Goal: Task Accomplishment & Management: Use online tool/utility

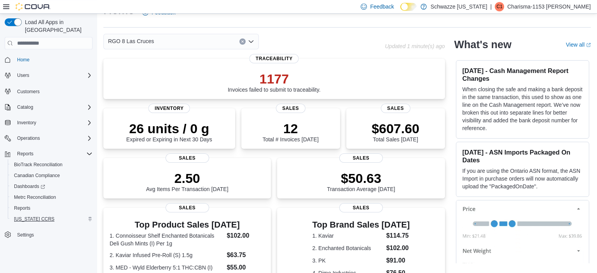
scroll to position [18, 0]
click at [39, 118] on button "Inventory" at bounding box center [26, 122] width 25 height 9
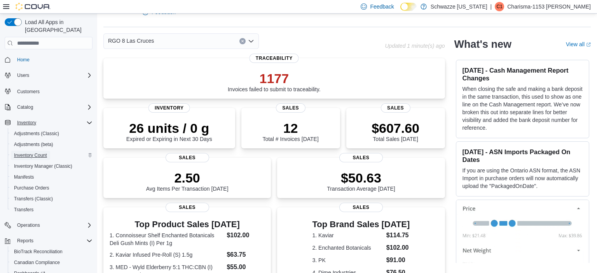
click at [40, 152] on span "Inventory Count" at bounding box center [30, 155] width 33 height 6
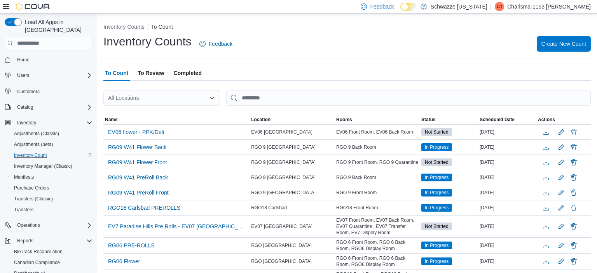
click at [169, 95] on div "All Locations" at bounding box center [161, 98] width 117 height 16
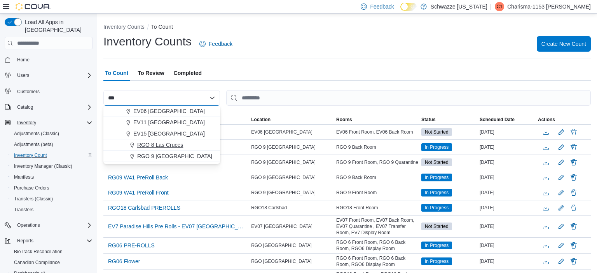
type input "***"
click at [170, 144] on span "RGO 8 Las Cruces" at bounding box center [160, 145] width 46 height 8
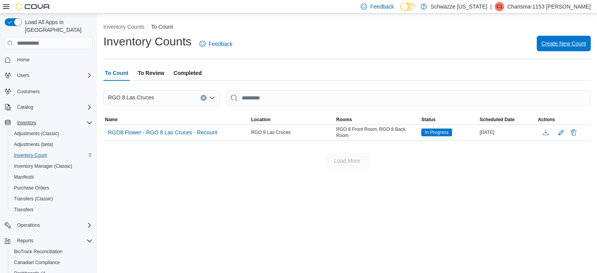
click at [566, 41] on span "Create New Count" at bounding box center [563, 44] width 45 height 8
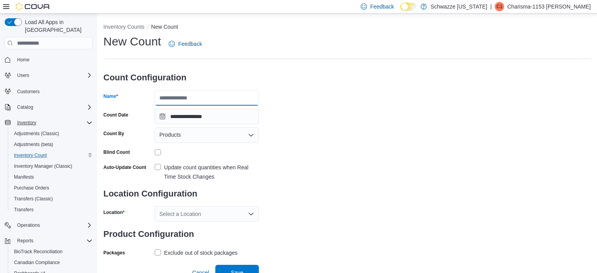
click at [203, 99] on input "Name" at bounding box center [207, 98] width 104 height 16
type input "*"
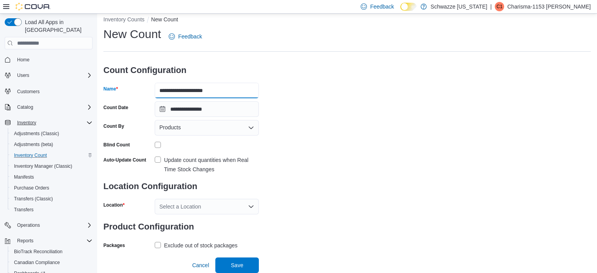
type input "**********"
click at [159, 155] on label "Update count quantities when Real Time Stock Changes" at bounding box center [207, 164] width 104 height 19
click at [221, 199] on div "Select a Location" at bounding box center [207, 207] width 104 height 16
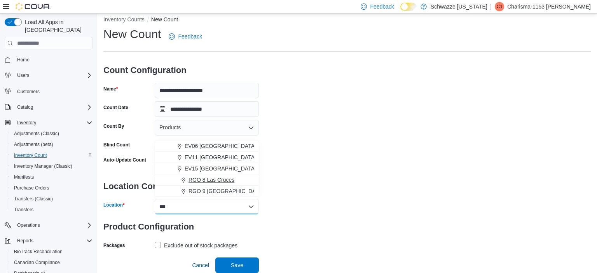
type input "***"
click at [227, 176] on span "RGO 8 Las Cruces" at bounding box center [212, 180] width 46 height 8
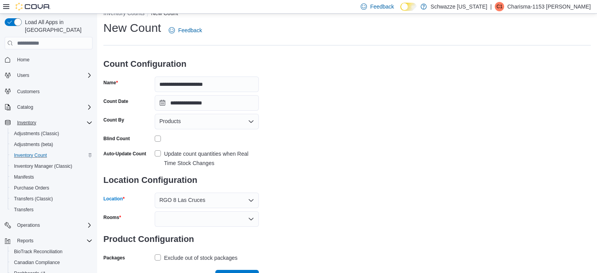
scroll to position [32, 0]
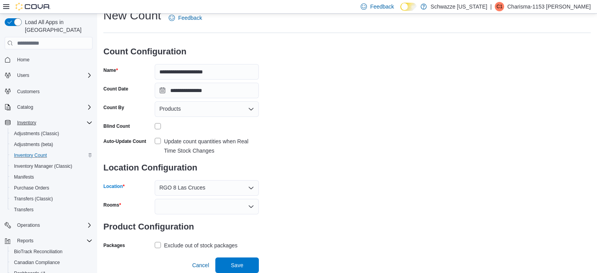
click at [225, 200] on div at bounding box center [207, 207] width 104 height 16
type input "*****"
click at [206, 216] on span "RGO 8 Front Room" at bounding box center [206, 220] width 95 height 8
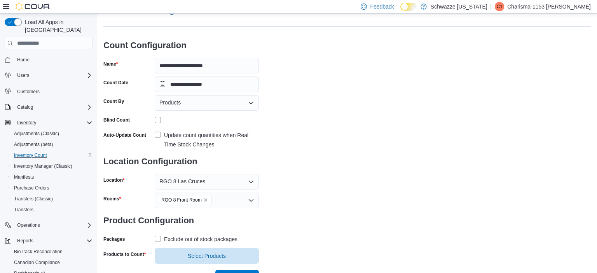
click at [316, 197] on div "**********" at bounding box center [346, 133] width 487 height 262
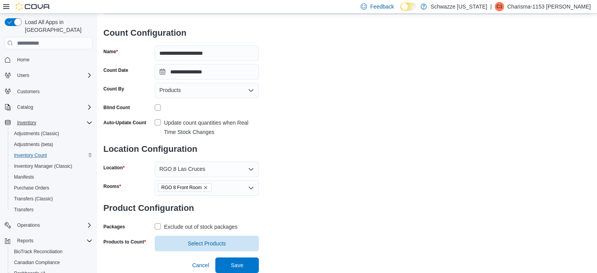
click at [156, 222] on label "Exclude out of stock packages" at bounding box center [196, 226] width 83 height 9
click at [183, 236] on span "Select Products" at bounding box center [206, 244] width 95 height 16
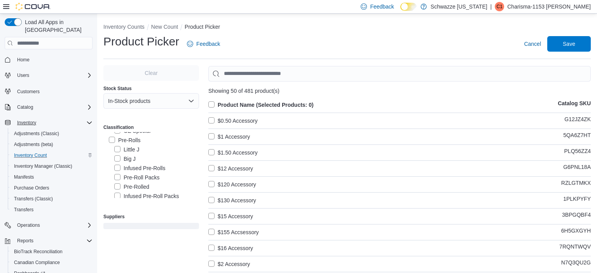
scroll to position [72, 0]
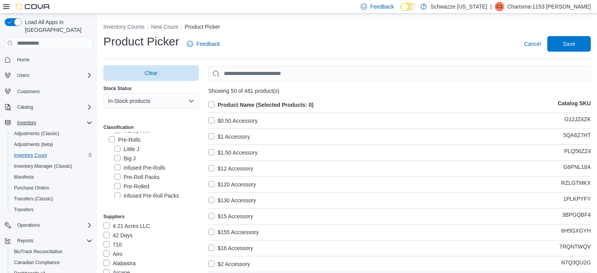
click at [114, 140] on label "Pre-Rolls" at bounding box center [125, 139] width 32 height 9
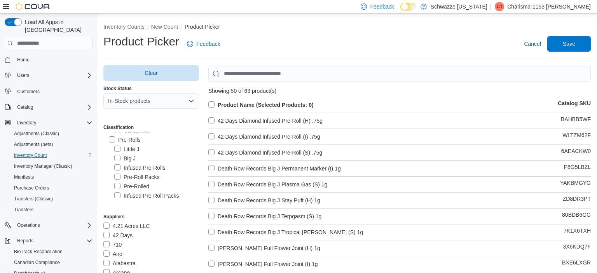
click at [212, 103] on label "Product Name (Selected Products: 0)" at bounding box center [260, 104] width 105 height 9
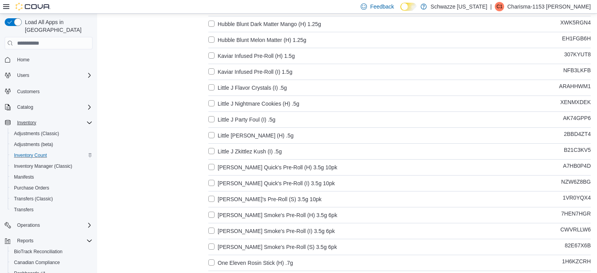
scroll to position [679, 0]
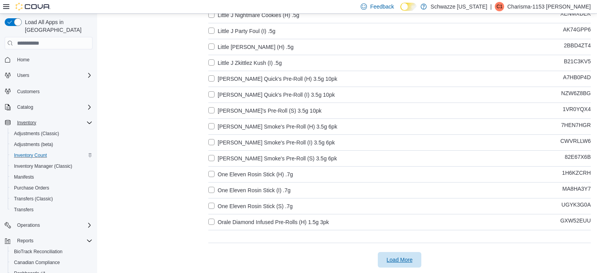
click at [396, 254] on span "Load More" at bounding box center [399, 260] width 34 height 16
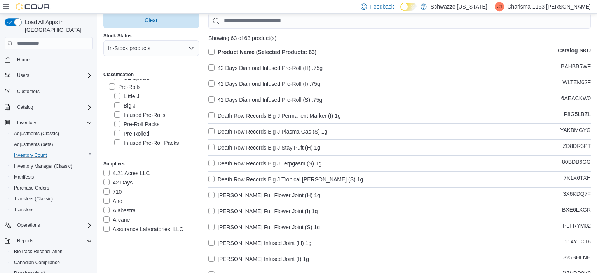
scroll to position [0, 0]
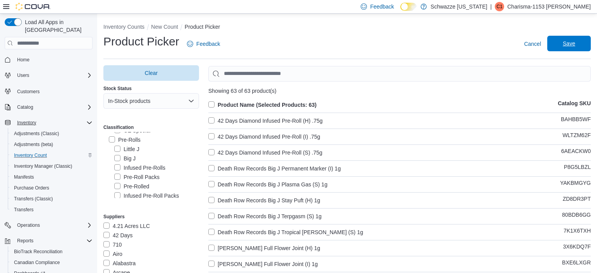
click at [574, 40] on span "Save" at bounding box center [569, 44] width 34 height 16
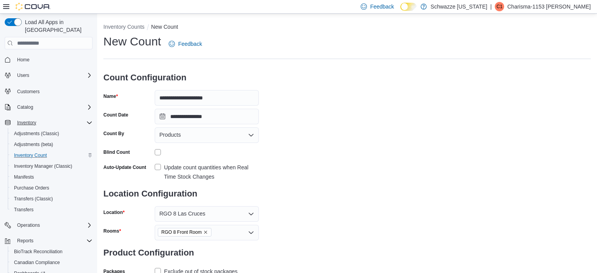
scroll to position [66, 0]
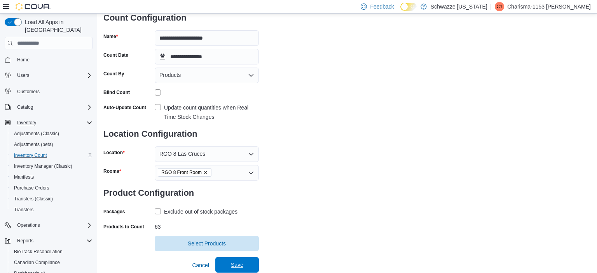
click at [231, 259] on span "Save" at bounding box center [237, 265] width 34 height 16
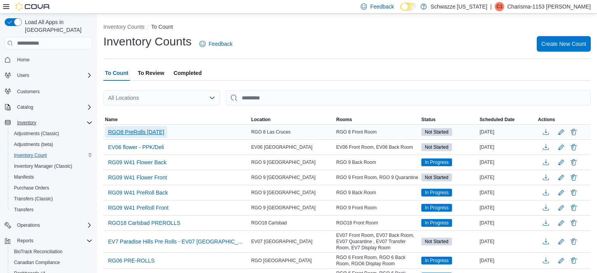
click at [142, 129] on span "RGO8 PreRolls 10.12.25" at bounding box center [136, 132] width 56 height 8
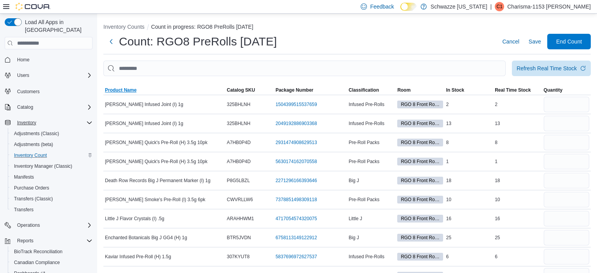
click at [130, 89] on span "Product Name" at bounding box center [120, 90] width 31 height 6
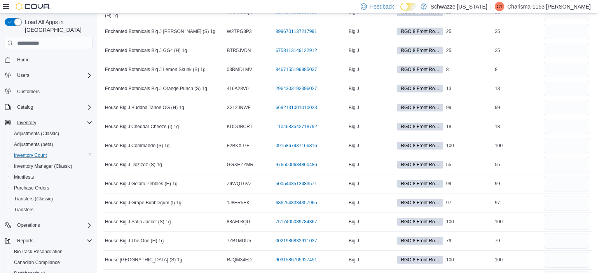
scroll to position [512, 0]
click at [547, 103] on input "number" at bounding box center [566, 107] width 45 height 16
click at [559, 143] on input "number" at bounding box center [566, 145] width 45 height 16
type input "***"
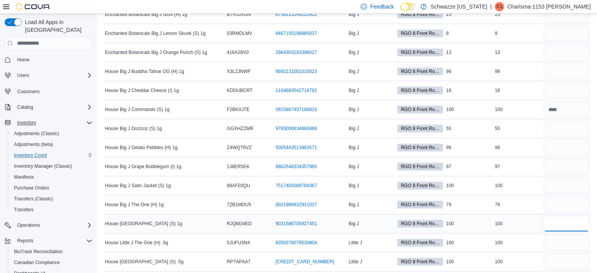
click at [553, 218] on input "number" at bounding box center [566, 224] width 45 height 16
type input "***"
click at [555, 236] on input "number" at bounding box center [566, 243] width 45 height 16
type input "***"
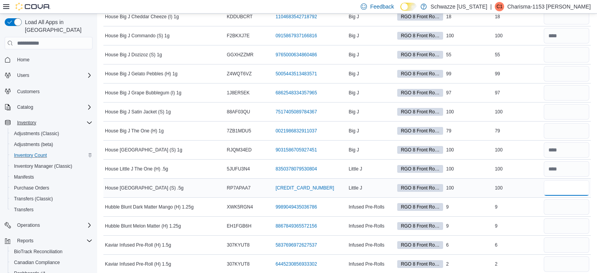
click at [558, 185] on input "number" at bounding box center [566, 188] width 45 height 16
type input "***"
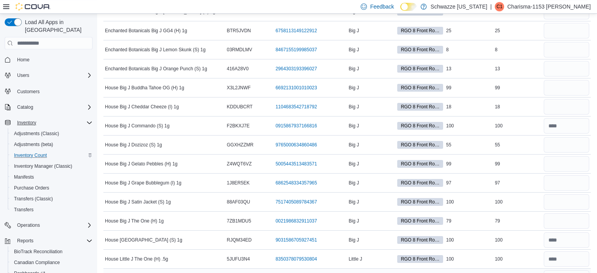
scroll to position [529, 0]
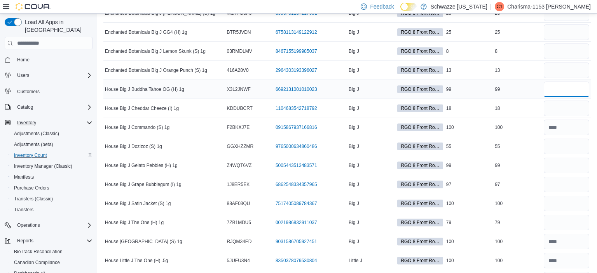
click at [564, 90] on input "number" at bounding box center [566, 90] width 45 height 16
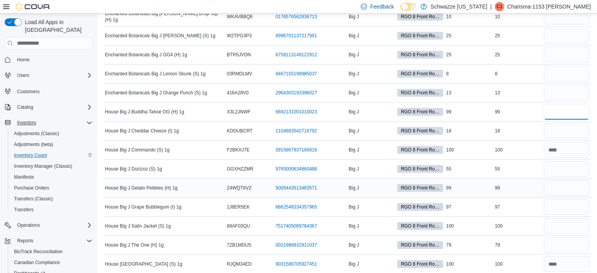
scroll to position [506, 0]
type input "**"
click at [566, 129] on input "number" at bounding box center [566, 132] width 45 height 16
type input "**"
click at [564, 166] on input "number" at bounding box center [566, 170] width 45 height 16
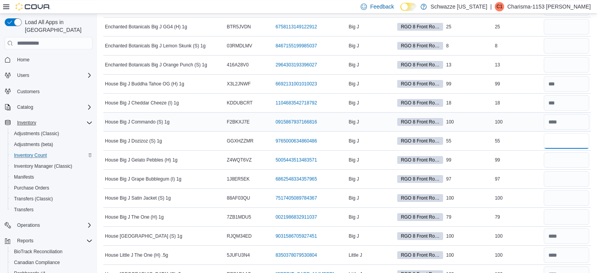
scroll to position [536, 0]
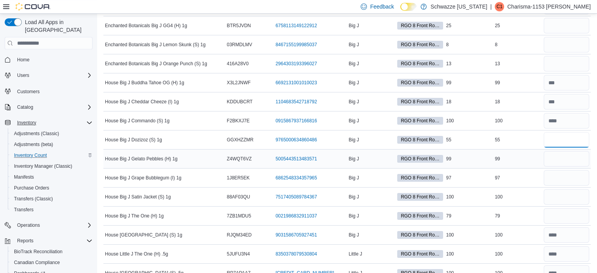
type input "**"
click at [556, 157] on input "number" at bounding box center [566, 159] width 45 height 16
type input "**"
click at [554, 176] on input "number" at bounding box center [566, 178] width 45 height 16
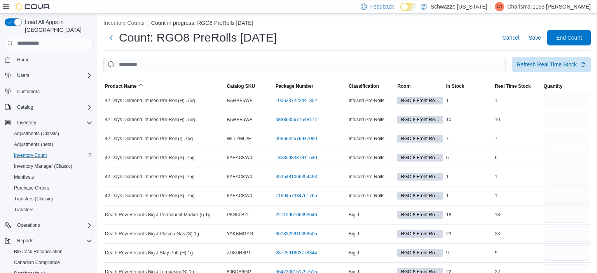
scroll to position [0, 0]
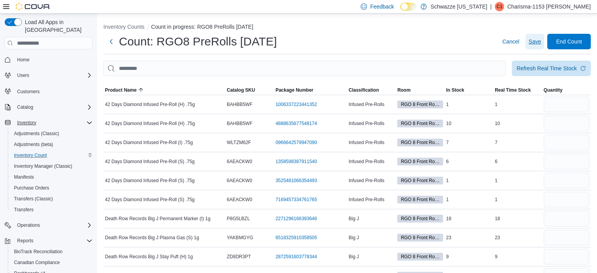
click at [537, 40] on span "Save" at bounding box center [535, 42] width 12 height 8
click at [538, 47] on span "Save" at bounding box center [535, 42] width 12 height 16
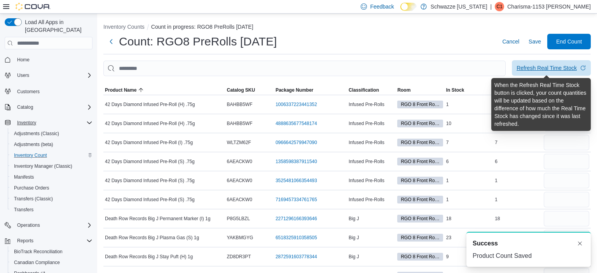
click at [536, 67] on div "Refresh Real Time Stock" at bounding box center [547, 68] width 60 height 8
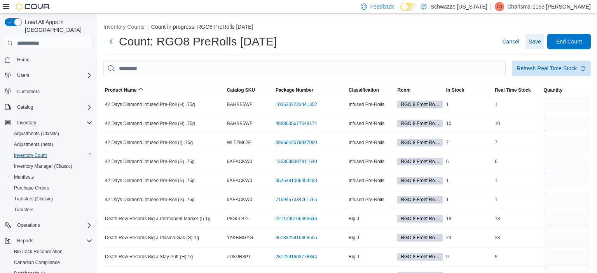
click at [533, 37] on span "Save" at bounding box center [535, 42] width 12 height 16
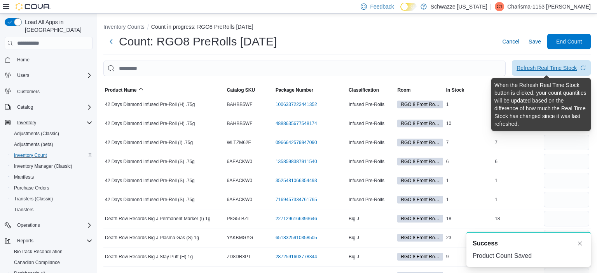
click at [539, 68] on div "Refresh Real Time Stock" at bounding box center [547, 68] width 60 height 8
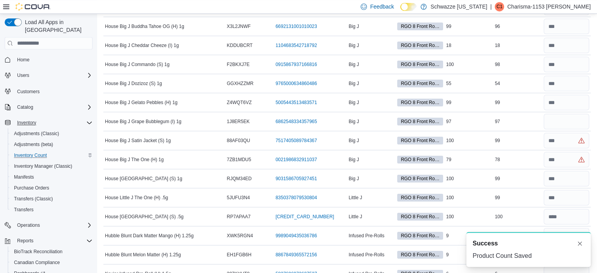
scroll to position [593, 0]
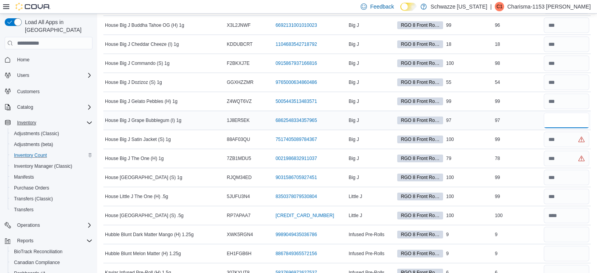
click at [555, 116] on input "number" at bounding box center [566, 121] width 45 height 16
type input "**"
click at [557, 140] on input "number" at bounding box center [566, 140] width 45 height 16
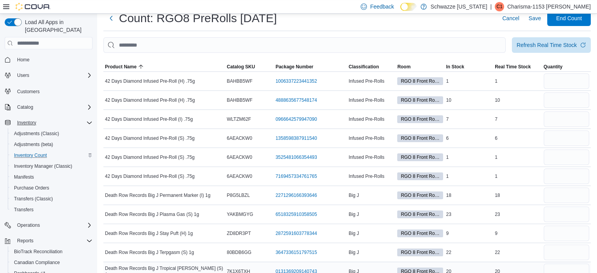
scroll to position [0, 0]
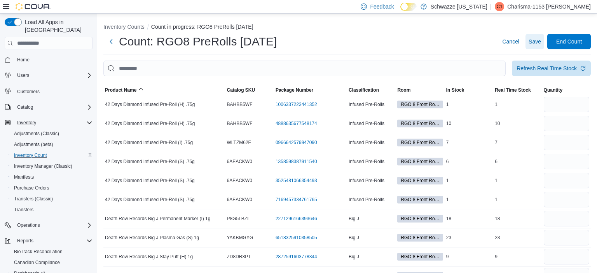
click at [532, 44] on span "Save" at bounding box center [535, 42] width 12 height 8
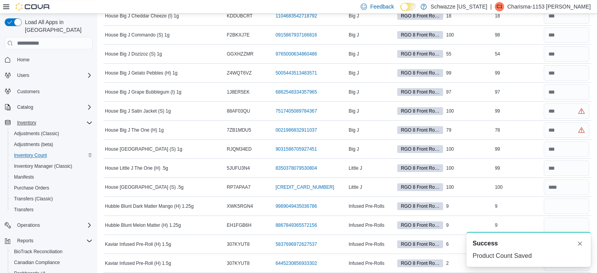
scroll to position [622, 0]
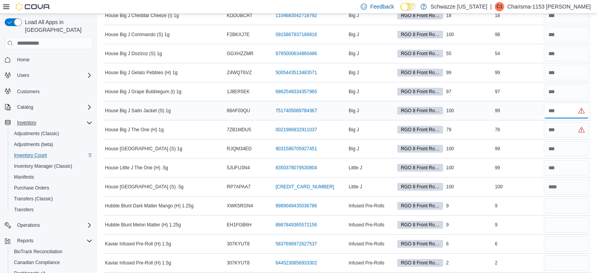
click at [552, 107] on input "number" at bounding box center [566, 111] width 45 height 16
type input "**"
click at [552, 129] on input "number" at bounding box center [566, 130] width 45 height 16
type input "**"
click at [564, 204] on input "number" at bounding box center [566, 206] width 45 height 16
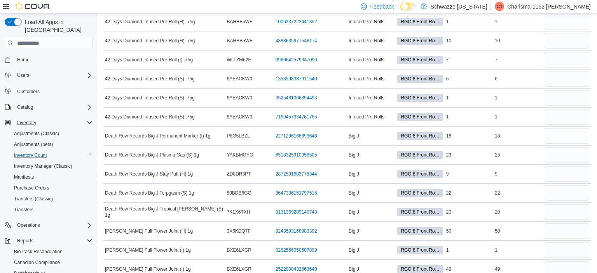
scroll to position [0, 0]
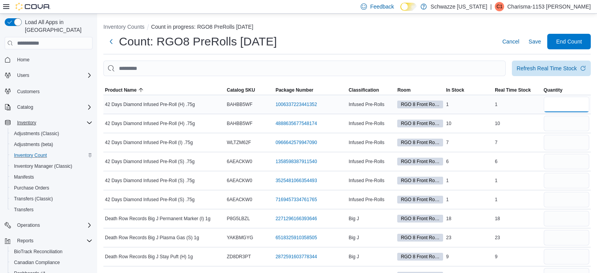
click at [566, 112] on input "number" at bounding box center [566, 105] width 45 height 16
type input "*"
click at [554, 126] on input "number" at bounding box center [566, 124] width 45 height 16
type input "**"
click at [553, 141] on input "number" at bounding box center [566, 143] width 45 height 16
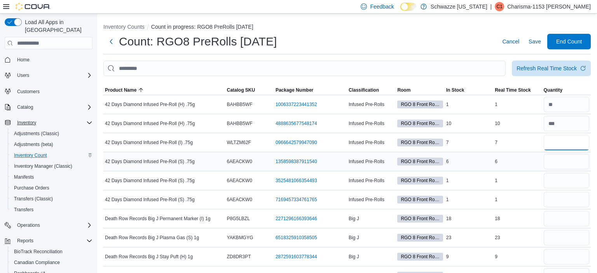
type input "*"
click at [556, 164] on input "number" at bounding box center [566, 162] width 45 height 16
type input "*"
click at [560, 181] on input "number" at bounding box center [566, 181] width 45 height 16
type input "*"
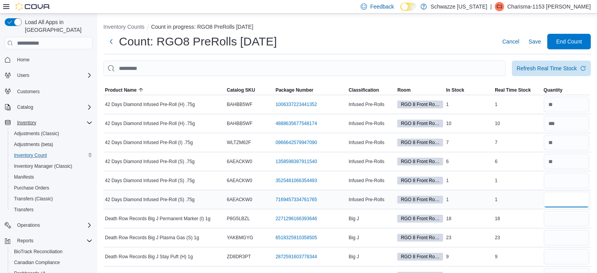
click at [557, 203] on input "number" at bounding box center [566, 200] width 45 height 16
type input "*"
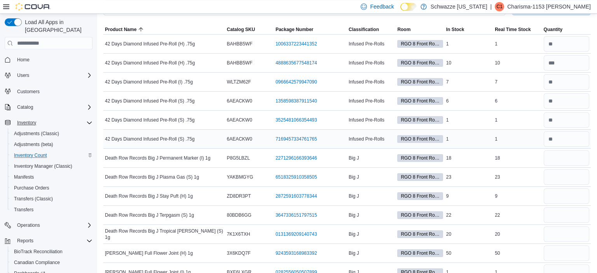
scroll to position [62, 0]
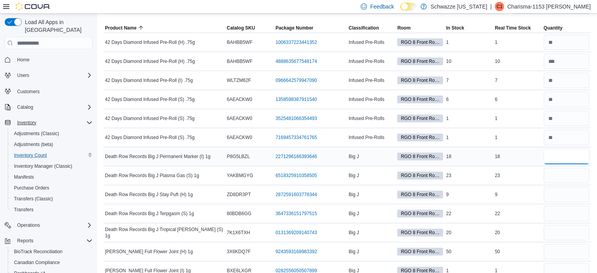
click at [554, 156] on input "number" at bounding box center [566, 157] width 45 height 16
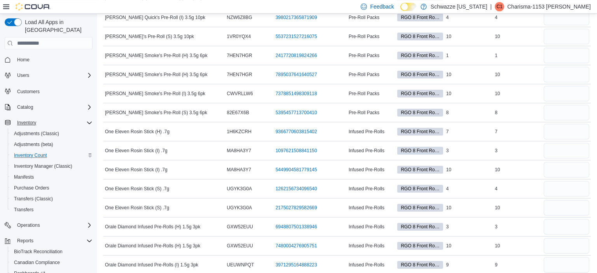
scroll to position [1078, 0]
click at [552, 143] on input "number" at bounding box center [566, 150] width 45 height 16
click at [553, 166] on input "number" at bounding box center [566, 169] width 45 height 16
type input "**"
click at [556, 147] on input "number" at bounding box center [566, 150] width 45 height 16
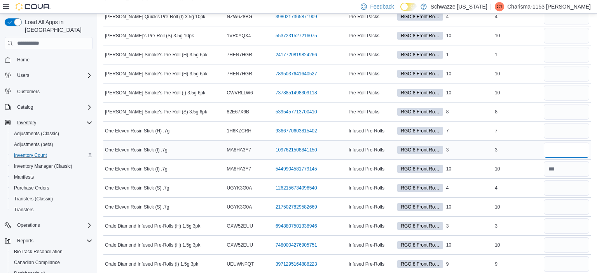
type input "*"
click at [564, 180] on input "number" at bounding box center [566, 188] width 45 height 16
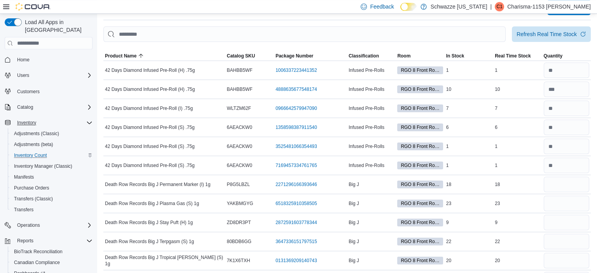
scroll to position [0, 0]
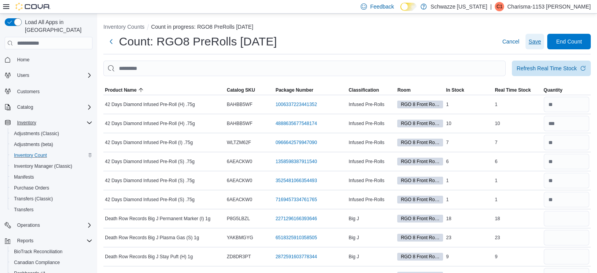
click at [538, 38] on span "Save" at bounding box center [535, 42] width 12 height 8
click at [533, 40] on span "Save" at bounding box center [535, 42] width 12 height 8
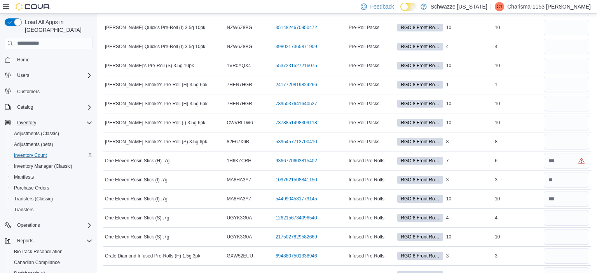
scroll to position [1052, 0]
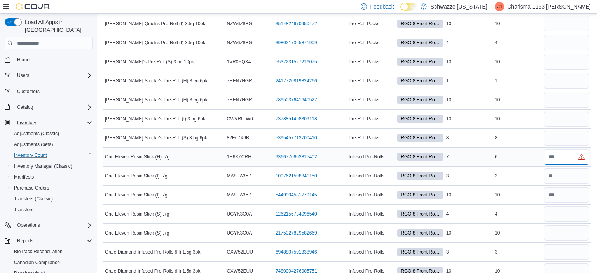
click at [550, 150] on input "number" at bounding box center [566, 157] width 45 height 16
type input "*"
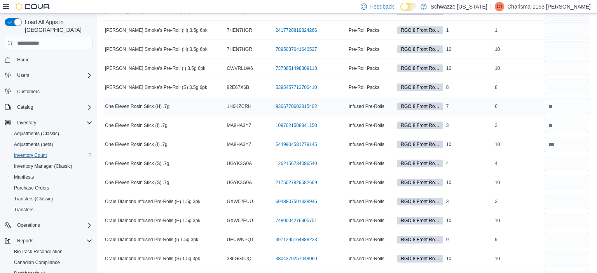
scroll to position [1103, 0]
click at [552, 159] on input "number" at bounding box center [566, 163] width 45 height 16
type input "*"
click at [553, 177] on input "number" at bounding box center [566, 183] width 45 height 16
type input "**"
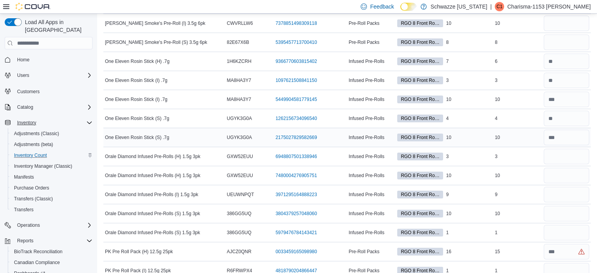
scroll to position [1148, 0]
click at [555, 148] on input "number" at bounding box center [566, 156] width 45 height 16
click at [557, 225] on input "number" at bounding box center [566, 233] width 45 height 16
type input "*"
click at [559, 211] on input "number" at bounding box center [566, 214] width 45 height 16
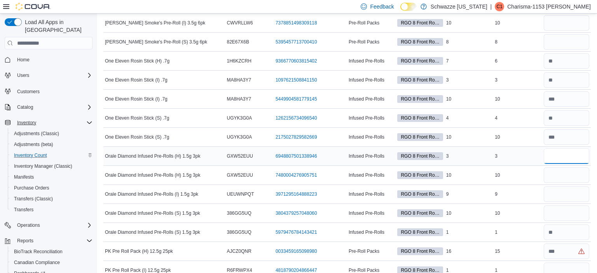
click at [548, 149] on input "number" at bounding box center [566, 156] width 45 height 16
type input "*"
click at [548, 172] on input "number" at bounding box center [566, 176] width 45 height 16
type input "**"
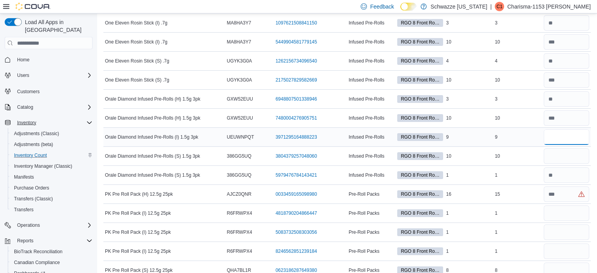
click at [553, 132] on input "number" at bounding box center [566, 137] width 45 height 16
type input "*"
click at [550, 154] on input "number" at bounding box center [566, 156] width 45 height 16
type input "**"
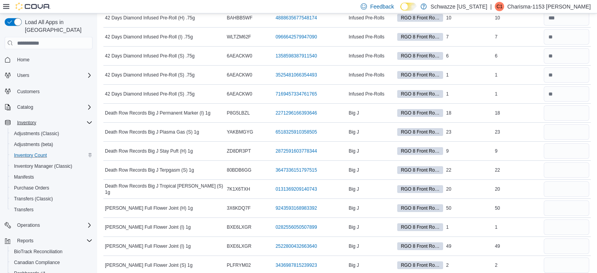
scroll to position [0, 0]
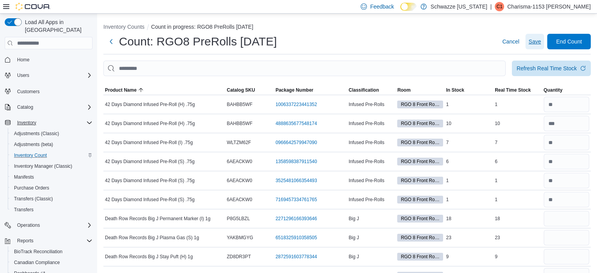
click at [533, 42] on span "Save" at bounding box center [535, 42] width 12 height 8
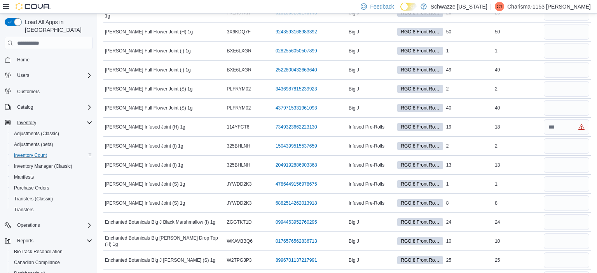
scroll to position [283, 0]
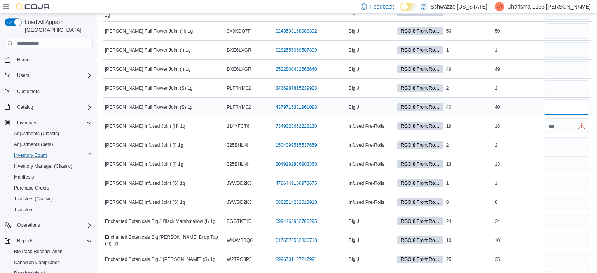
click at [559, 108] on input "number" at bounding box center [566, 107] width 45 height 16
type input "**"
click at [557, 87] on input "number" at bounding box center [566, 88] width 45 height 16
type input "*"
click at [555, 51] on input "number" at bounding box center [566, 50] width 45 height 16
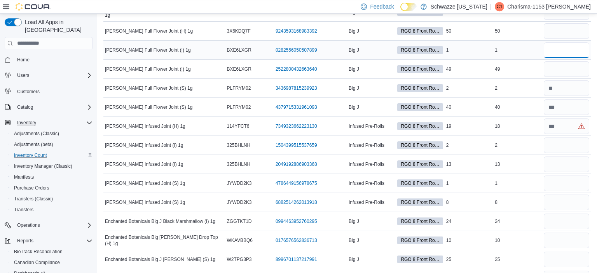
type input "*"
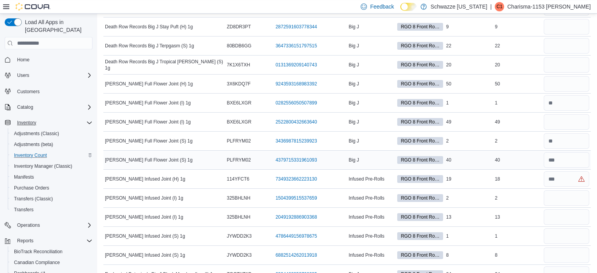
scroll to position [230, 0]
click at [558, 81] on input "number" at bounding box center [566, 84] width 45 height 16
type input "**"
click at [553, 120] on input "number" at bounding box center [566, 122] width 45 height 16
type input "**"
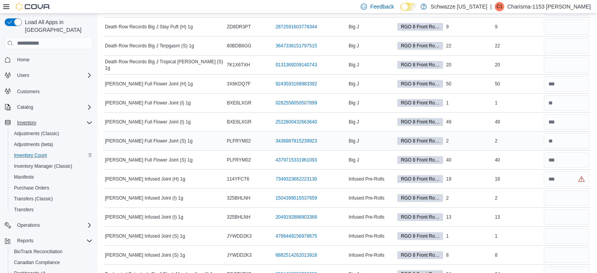
click at [461, 148] on td "In Stock 2" at bounding box center [469, 141] width 49 height 19
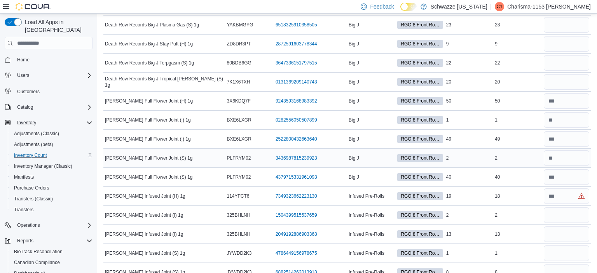
scroll to position [213, 0]
click at [548, 30] on input "number" at bounding box center [566, 25] width 45 height 16
type input "**"
type input "*"
type input "**"
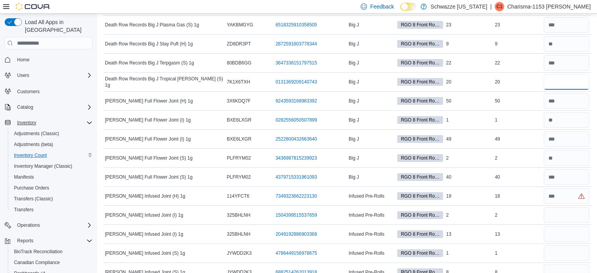
scroll to position [193, 0]
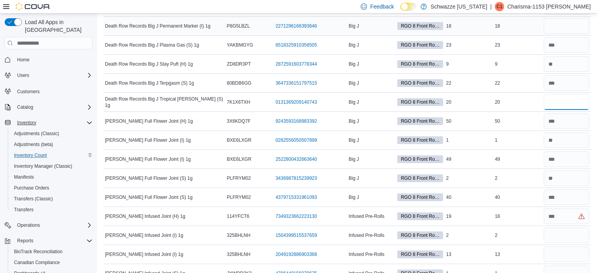
type input "**"
click at [565, 24] on input "number" at bounding box center [566, 26] width 45 height 16
type input "**"
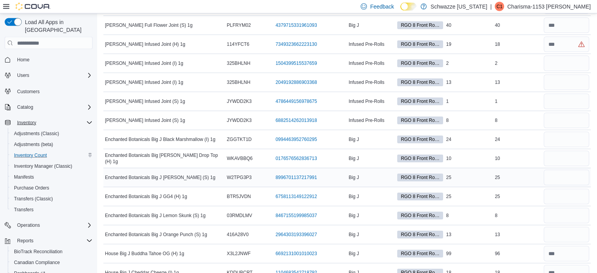
scroll to position [363, 0]
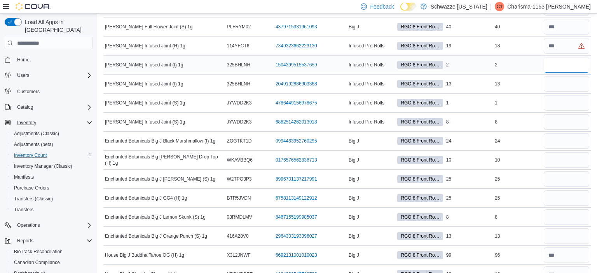
click at [548, 62] on input "number" at bounding box center [566, 65] width 45 height 16
click at [556, 49] on input "number" at bounding box center [566, 46] width 45 height 16
click at [551, 136] on input "number" at bounding box center [566, 141] width 45 height 16
type input "**"
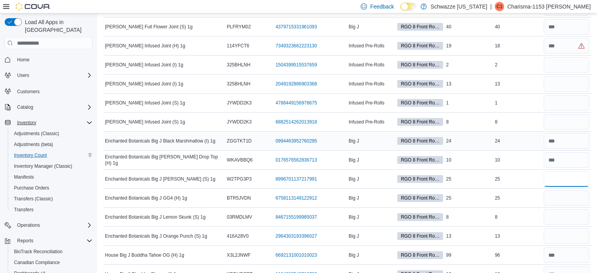
type input "**"
type input "*"
click at [552, 50] on input "number" at bounding box center [566, 46] width 45 height 16
type input "*"
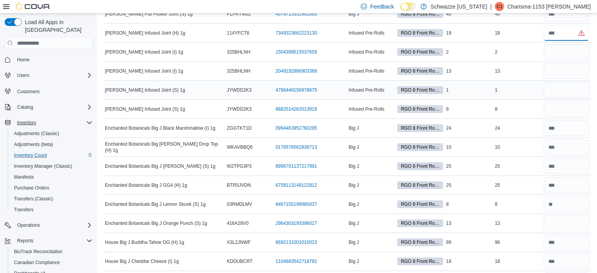
scroll to position [376, 0]
type input "**"
click at [553, 58] on input "number" at bounding box center [566, 52] width 45 height 16
type input "*"
click at [559, 92] on input "number" at bounding box center [566, 90] width 45 height 16
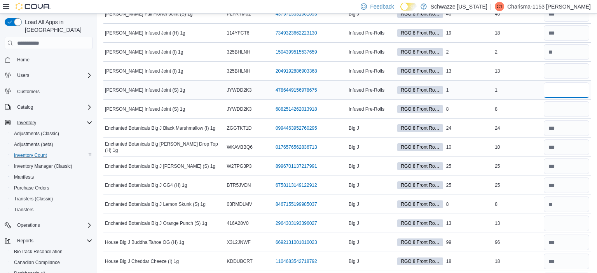
type input "*"
click at [554, 109] on input "number" at bounding box center [566, 109] width 45 height 16
type input "*"
click at [561, 91] on input "number" at bounding box center [566, 90] width 45 height 16
type input "*"
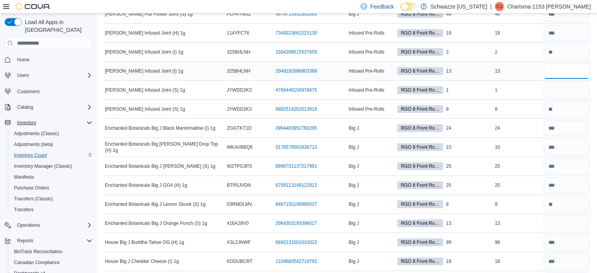
click at [557, 73] on input "number" at bounding box center [566, 71] width 45 height 16
type input "*"
click at [564, 221] on input "number" at bounding box center [566, 224] width 45 height 16
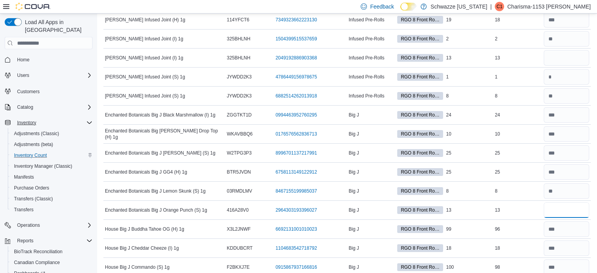
scroll to position [392, 0]
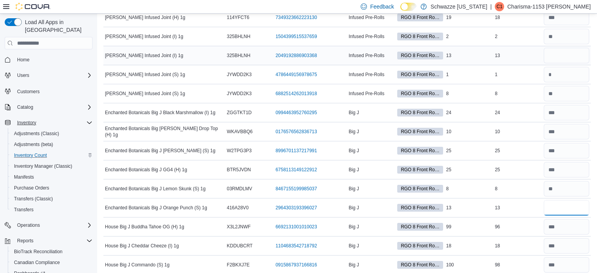
type input "**"
click at [551, 53] on input "number" at bounding box center [566, 56] width 45 height 16
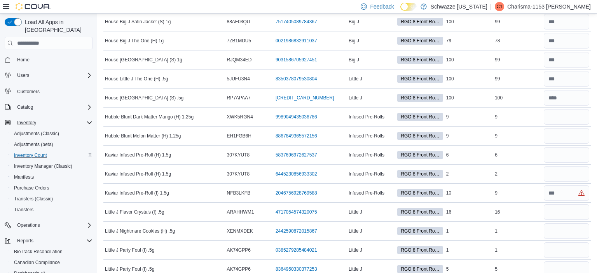
scroll to position [713, 0]
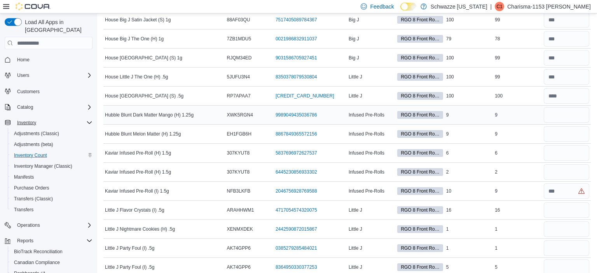
type input "**"
click at [554, 113] on input "number" at bounding box center [566, 115] width 45 height 16
click at [560, 148] on input "number" at bounding box center [566, 153] width 45 height 16
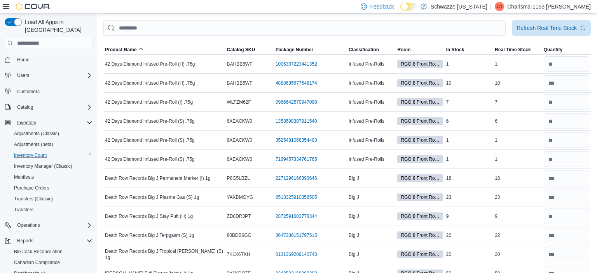
scroll to position [0, 0]
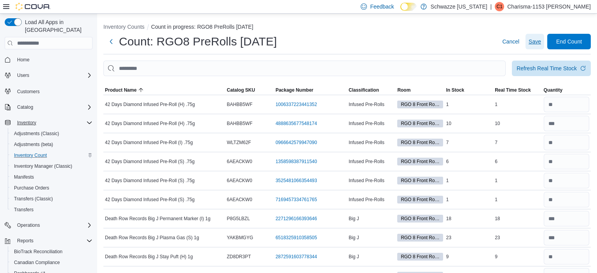
click at [530, 43] on span "Save" at bounding box center [535, 42] width 12 height 8
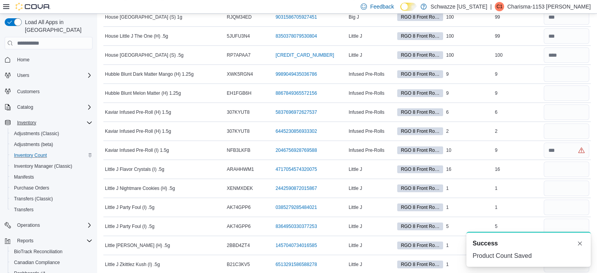
scroll to position [757, 0]
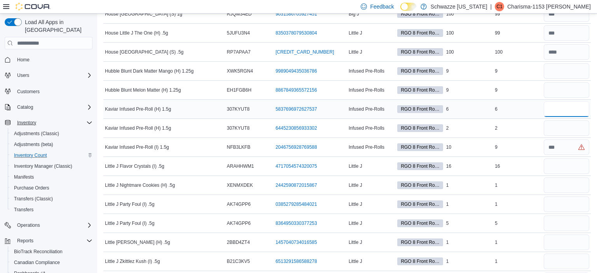
click at [553, 109] on input "number" at bounding box center [566, 109] width 45 height 16
type input "*"
click at [566, 127] on input "number" at bounding box center [566, 128] width 45 height 16
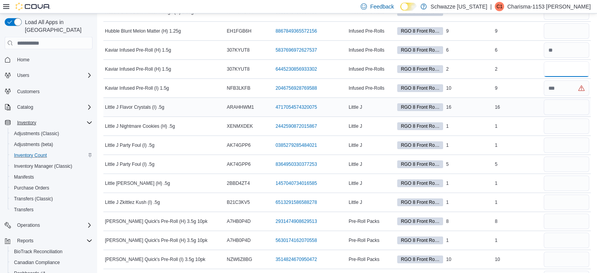
scroll to position [817, 0]
type input "*"
click at [554, 83] on input "number" at bounding box center [566, 88] width 45 height 16
type input "*"
click at [557, 103] on input "number" at bounding box center [566, 107] width 45 height 16
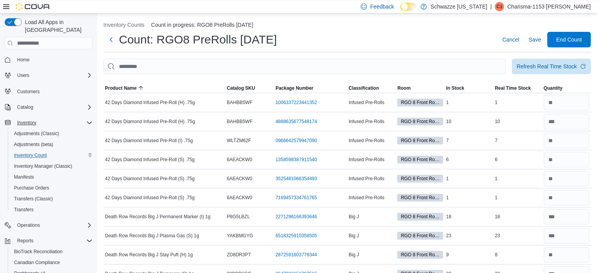
scroll to position [0, 0]
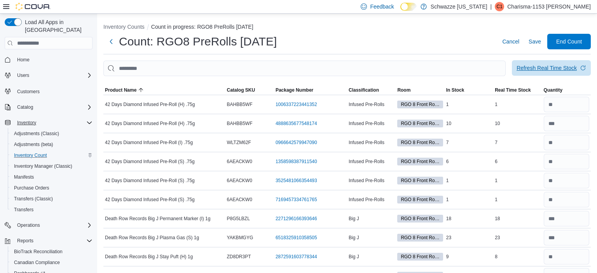
click at [525, 64] on span "Refresh Real Time Stock" at bounding box center [552, 68] width 70 height 16
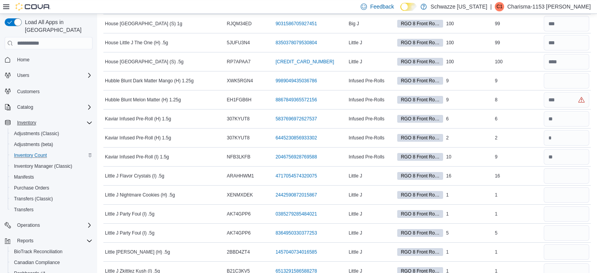
scroll to position [749, 0]
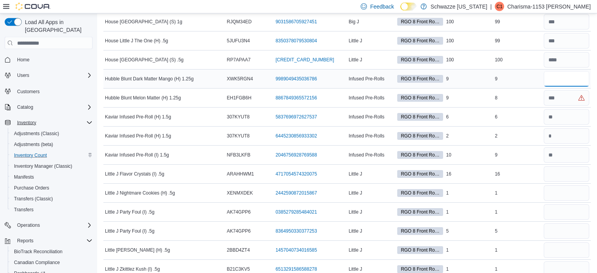
click at [550, 82] on input "number" at bounding box center [566, 79] width 45 height 16
type input "*"
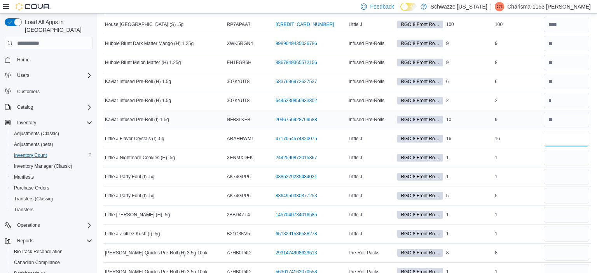
scroll to position [786, 0]
type input "**"
click at [564, 157] on input "number" at bounding box center [566, 157] width 45 height 16
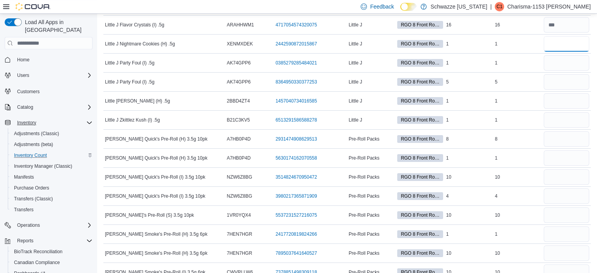
scroll to position [905, 0]
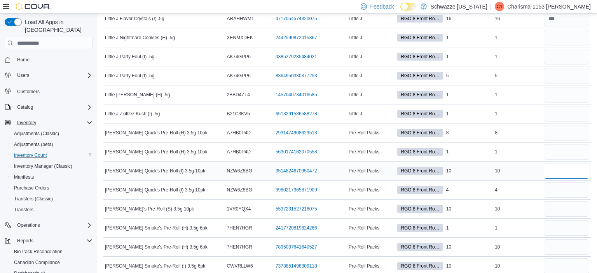
click at [558, 164] on input "number" at bounding box center [566, 171] width 45 height 16
type input "**"
click at [553, 204] on input "number" at bounding box center [566, 209] width 45 height 16
type input "**"
click at [555, 130] on input "number" at bounding box center [566, 133] width 45 height 16
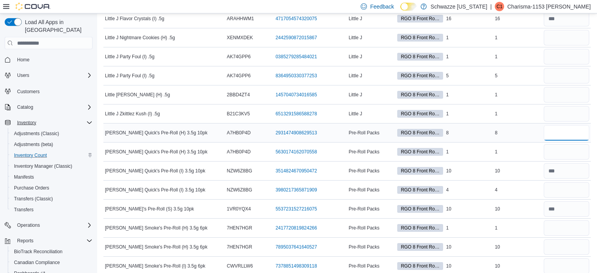
type input "*"
click at [550, 185] on input "number" at bounding box center [566, 190] width 45 height 16
type input "*"
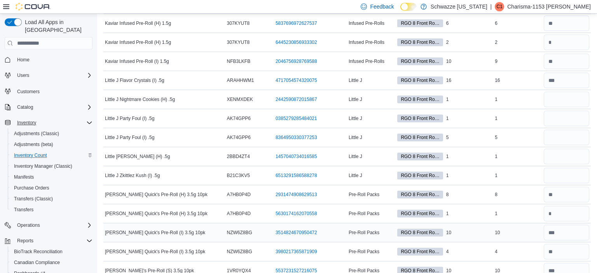
scroll to position [845, 0]
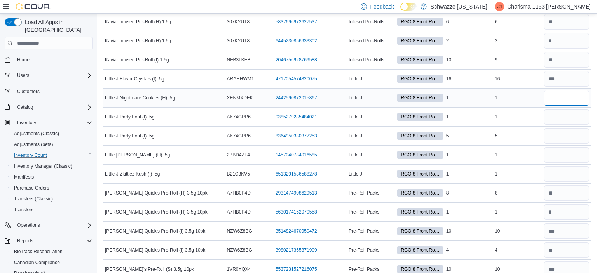
click at [569, 95] on input "number" at bounding box center [566, 98] width 45 height 16
type input "*"
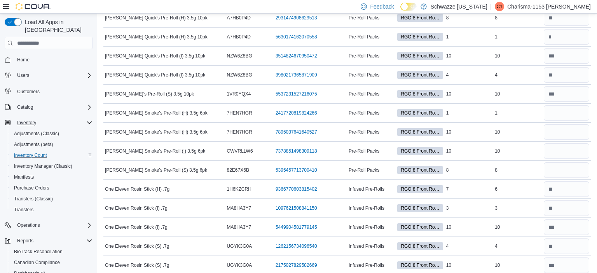
scroll to position [1022, 0]
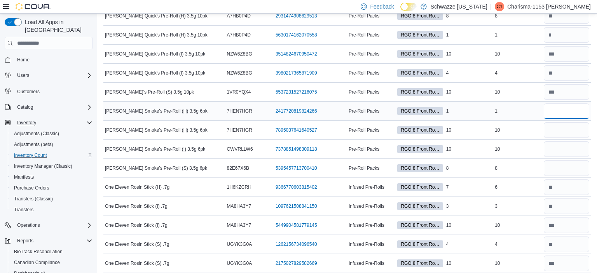
click at [566, 110] on input "number" at bounding box center [566, 111] width 45 height 16
type input "*"
type input "**"
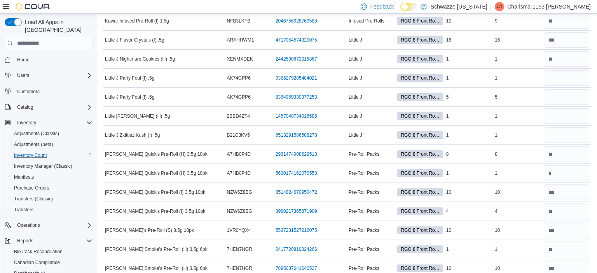
scroll to position [886, 0]
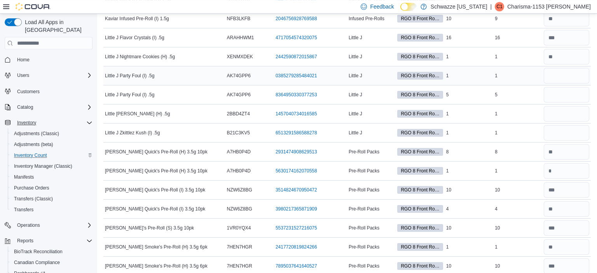
type input "*"
click at [550, 70] on input "number" at bounding box center [566, 76] width 45 height 16
click at [546, 87] on input "number" at bounding box center [566, 95] width 45 height 16
type input "*"
click at [552, 68] on input "number" at bounding box center [566, 76] width 45 height 16
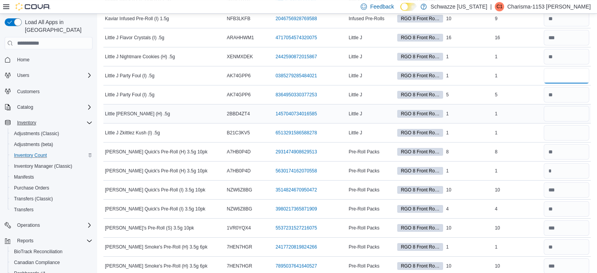
type input "*"
click at [555, 110] on input "number" at bounding box center [566, 114] width 45 height 16
type input "*"
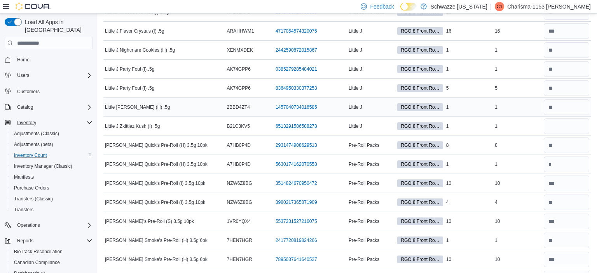
scroll to position [894, 0]
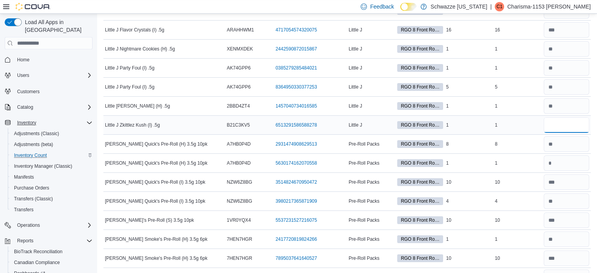
click at [550, 120] on input "number" at bounding box center [566, 125] width 45 height 16
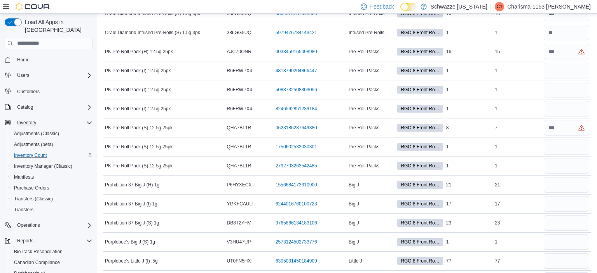
scroll to position [1350, 0]
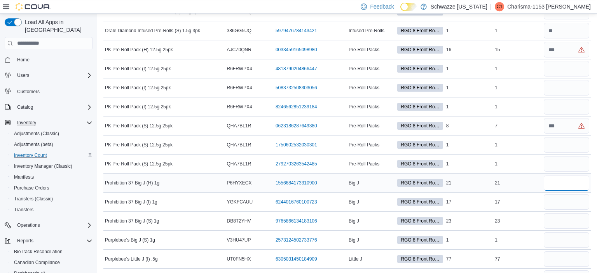
click at [557, 178] on input "number" at bounding box center [566, 183] width 45 height 16
type input "**"
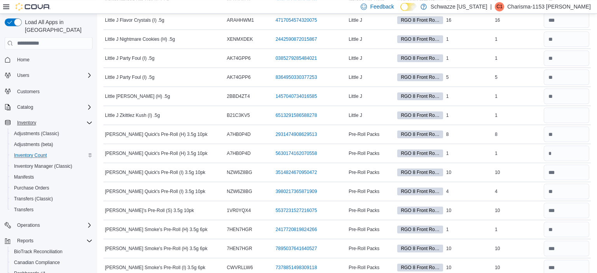
scroll to position [904, 0]
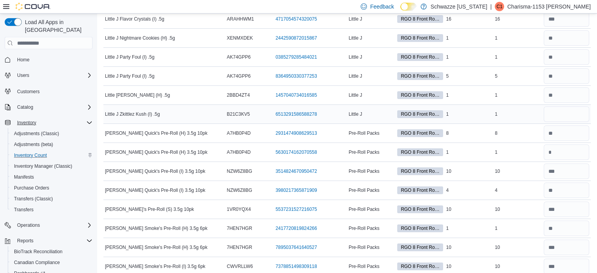
type input "**"
click at [555, 112] on input "number" at bounding box center [566, 114] width 45 height 16
type input "*"
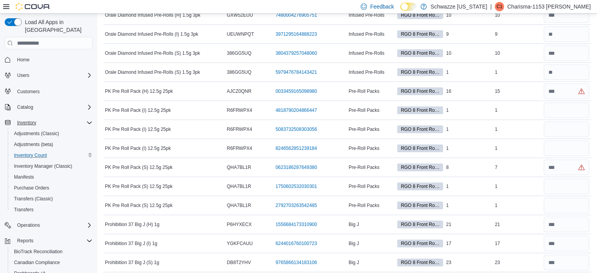
scroll to position [1309, 0]
click at [550, 85] on input "number" at bounding box center [566, 91] width 45 height 16
click at [546, 122] on input "number" at bounding box center [566, 129] width 45 height 16
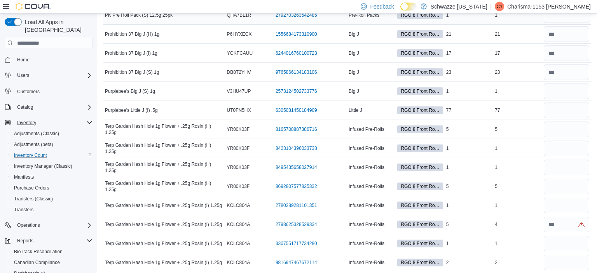
scroll to position [1499, 0]
type input "*"
click at [566, 87] on input "number" at bounding box center [566, 92] width 45 height 16
type input "*"
click at [556, 108] on input "number" at bounding box center [566, 111] width 45 height 16
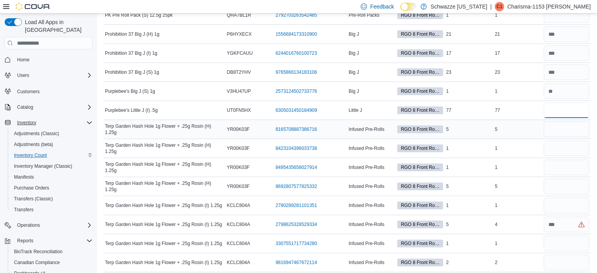
type input "**"
click at [567, 125] on input "number" at bounding box center [566, 130] width 45 height 16
click at [558, 199] on input "number" at bounding box center [566, 206] width 45 height 16
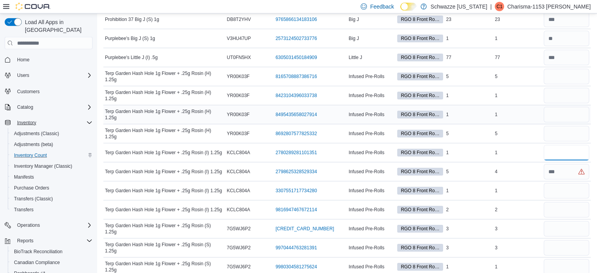
scroll to position [1554, 0]
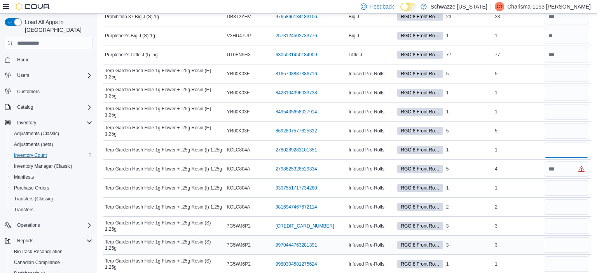
type input "*"
click at [551, 239] on input "number" at bounding box center [566, 245] width 45 height 16
type input "*"
click at [551, 220] on input "number" at bounding box center [566, 226] width 45 height 16
type input "*"
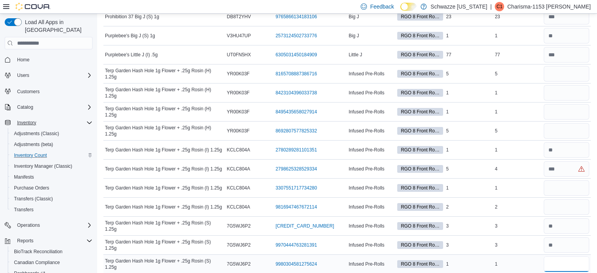
click at [554, 257] on input "number" at bounding box center [566, 265] width 45 height 16
type input "*"
click at [548, 202] on input "number" at bounding box center [566, 207] width 45 height 16
click at [563, 125] on input "number" at bounding box center [566, 131] width 45 height 16
type input "*"
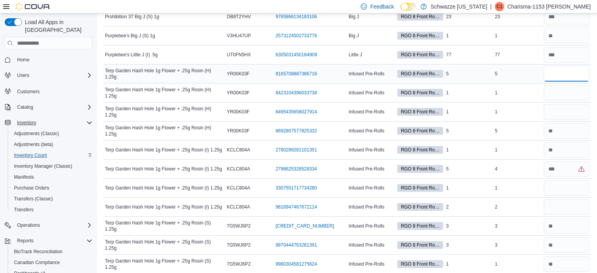
click at [558, 66] on input "number" at bounding box center [566, 74] width 45 height 16
type input "*"
click at [565, 201] on input "number" at bounding box center [566, 207] width 45 height 16
type input "*"
click at [557, 90] on input "number" at bounding box center [566, 93] width 45 height 16
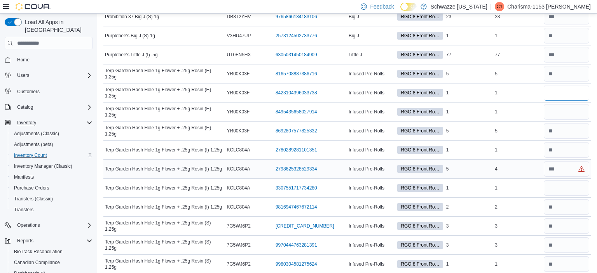
type input "*"
click at [552, 161] on input "number" at bounding box center [566, 169] width 45 height 16
type input "*"
click at [552, 180] on input "number" at bounding box center [566, 188] width 45 height 16
type input "*"
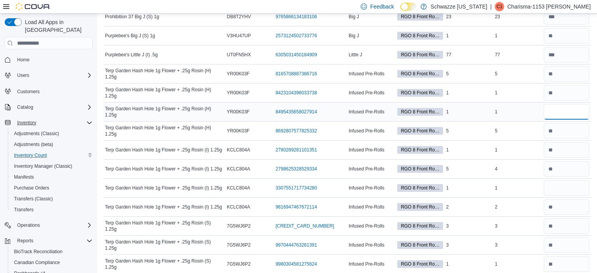
click at [557, 106] on input "number" at bounding box center [566, 112] width 45 height 16
click at [552, 199] on input "number" at bounding box center [566, 207] width 45 height 16
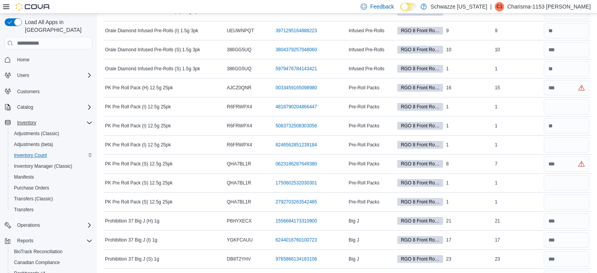
scroll to position [1312, 0]
type input "*"
click at [553, 84] on input "number" at bounding box center [566, 88] width 45 height 16
type input "**"
click at [556, 100] on input "number" at bounding box center [566, 107] width 45 height 16
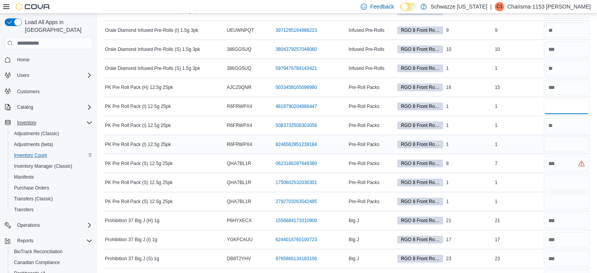
type input "*"
click at [557, 143] on input "number" at bounding box center [566, 145] width 45 height 16
type input "*"
click at [553, 175] on input "number" at bounding box center [566, 183] width 45 height 16
click at [553, 161] on input "number" at bounding box center [566, 164] width 45 height 16
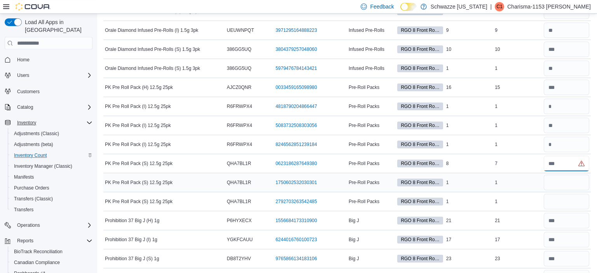
type input "*"
click at [553, 175] on input "number" at bounding box center [566, 183] width 45 height 16
type input "*"
click at [554, 194] on input "number" at bounding box center [566, 202] width 45 height 16
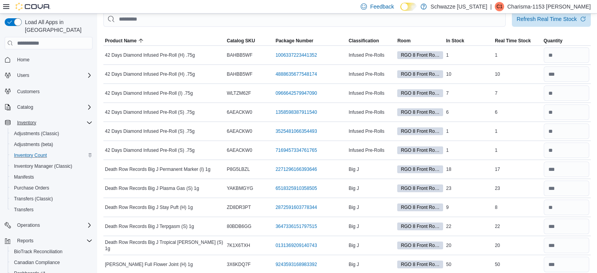
scroll to position [0, 0]
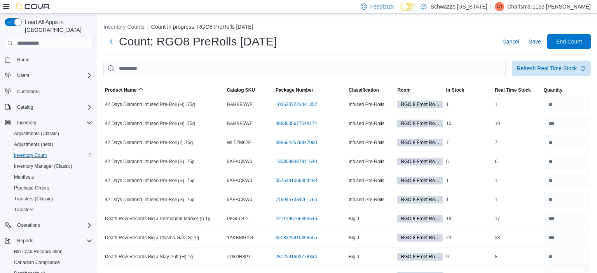
type input "*"
click at [531, 45] on span "Save" at bounding box center [535, 42] width 12 height 8
click at [557, 41] on span "End Count" at bounding box center [569, 41] width 26 height 8
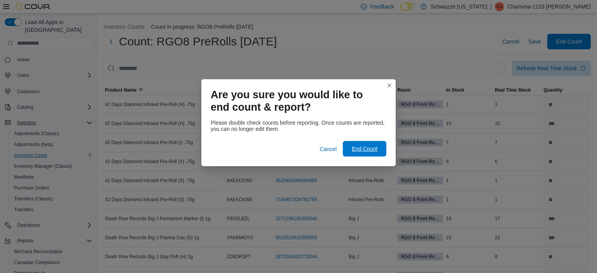
click at [367, 150] on span "End Count" at bounding box center [365, 149] width 26 height 8
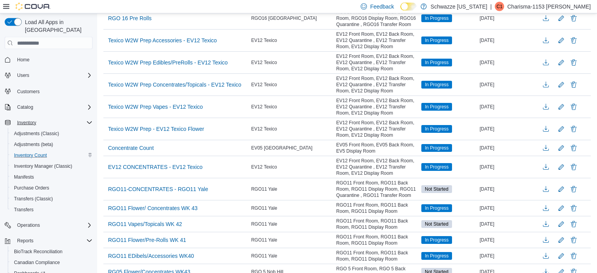
scroll to position [867, 0]
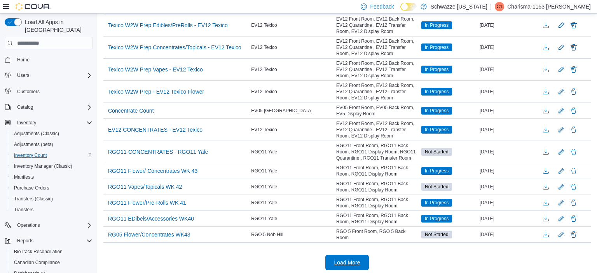
click at [333, 260] on span "Load More" at bounding box center [347, 263] width 34 height 16
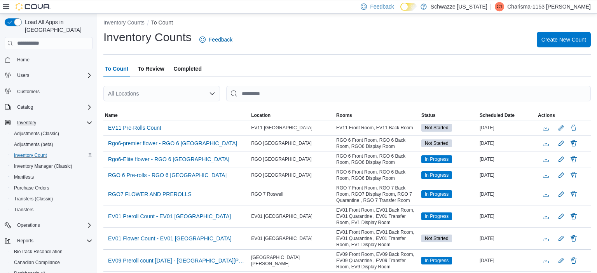
scroll to position [0, 0]
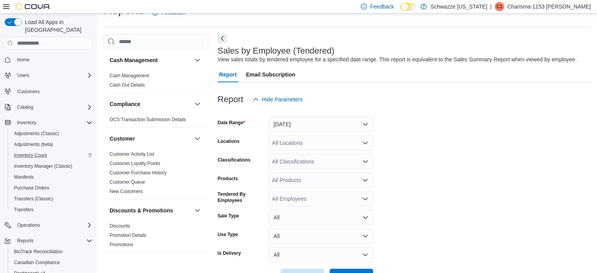
scroll to position [18, 0]
click at [337, 124] on button "[DATE]" at bounding box center [321, 124] width 104 height 16
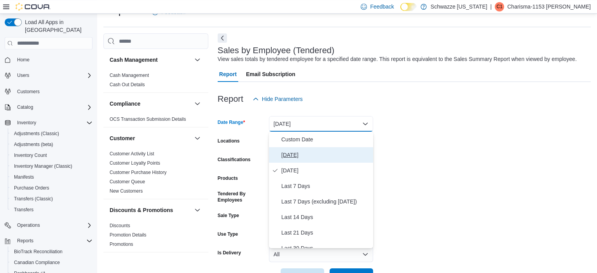
click at [313, 154] on span "[DATE]" at bounding box center [325, 154] width 89 height 9
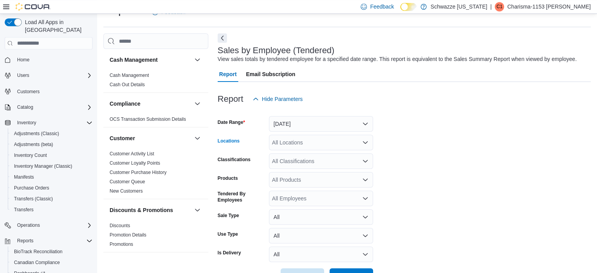
click at [307, 141] on div "All Locations" at bounding box center [321, 143] width 104 height 16
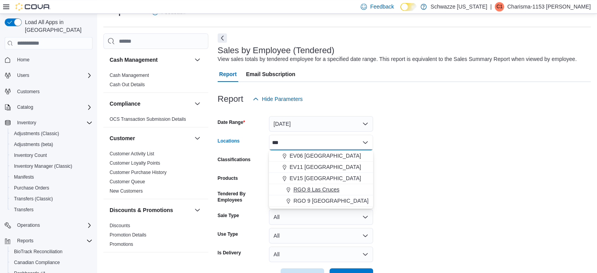
type input "***"
click at [308, 190] on span "RGO 8 Las Cruces" at bounding box center [316, 190] width 46 height 8
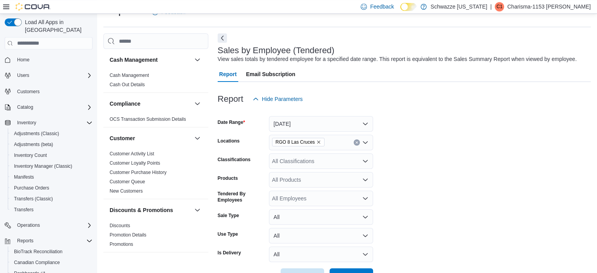
click at [439, 193] on form "Date Range [DATE] Locations RGO 8 Las Cruces Classifications All Classification…" at bounding box center [404, 195] width 373 height 177
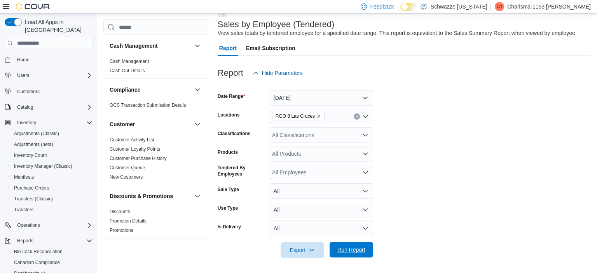
click at [346, 252] on span "Run Report" at bounding box center [351, 250] width 28 height 8
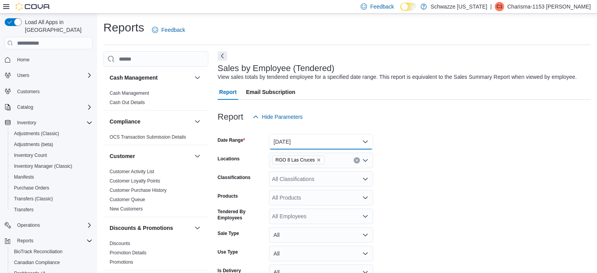
click at [315, 143] on button "[DATE]" at bounding box center [321, 142] width 104 height 16
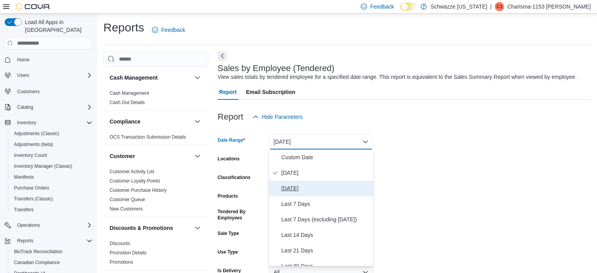
click at [302, 190] on span "[DATE]" at bounding box center [325, 188] width 89 height 9
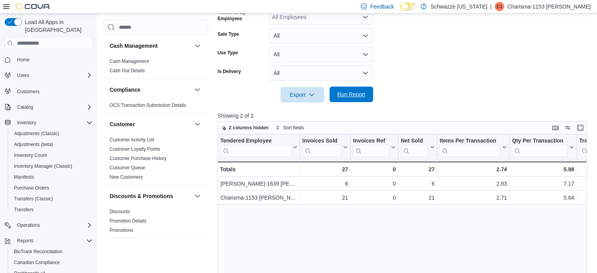
scroll to position [200, 0]
click at [362, 98] on span "Run Report" at bounding box center [351, 94] width 34 height 16
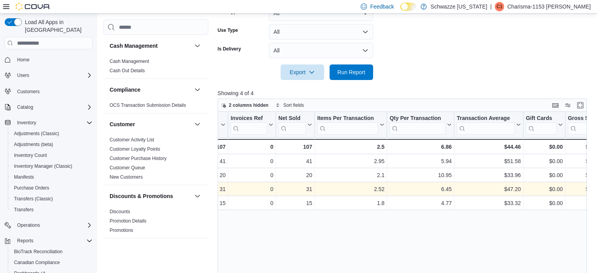
scroll to position [0, 124]
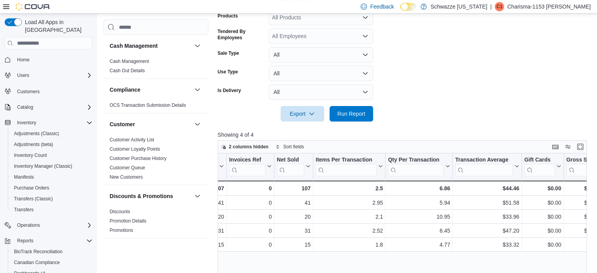
scroll to position [181, 0]
click at [363, 116] on span "Run Report" at bounding box center [351, 113] width 28 height 8
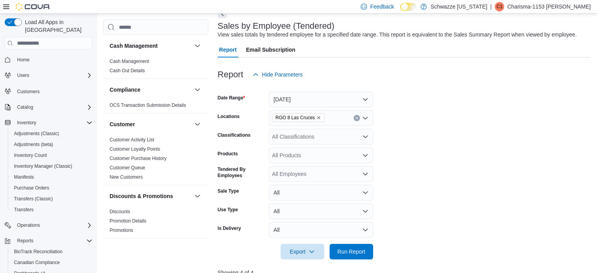
scroll to position [0, 0]
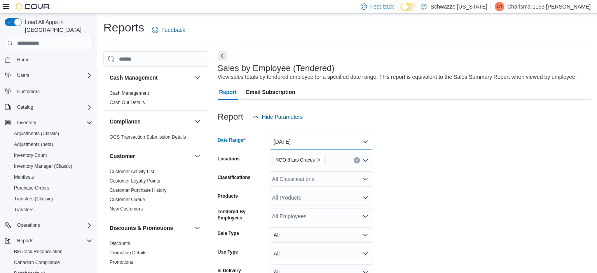
click at [353, 147] on button "[DATE]" at bounding box center [321, 142] width 104 height 16
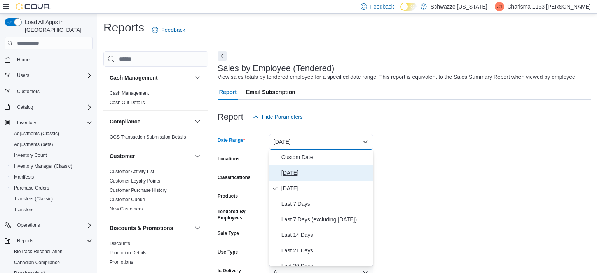
click at [315, 175] on span "[DATE]" at bounding box center [325, 172] width 89 height 9
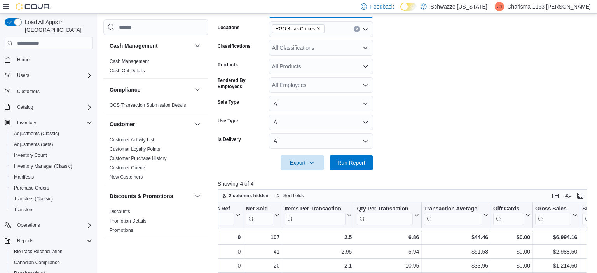
scroll to position [132, 0]
click at [362, 164] on span "Run Report" at bounding box center [351, 162] width 28 height 8
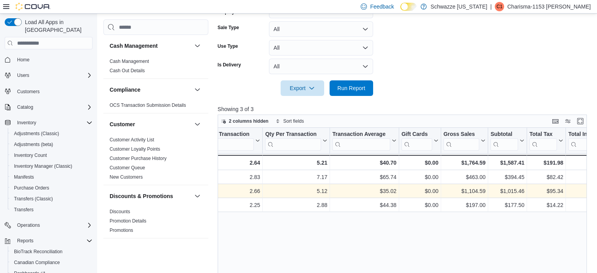
scroll to position [0, 250]
